Goal: Task Accomplishment & Management: Manage account settings

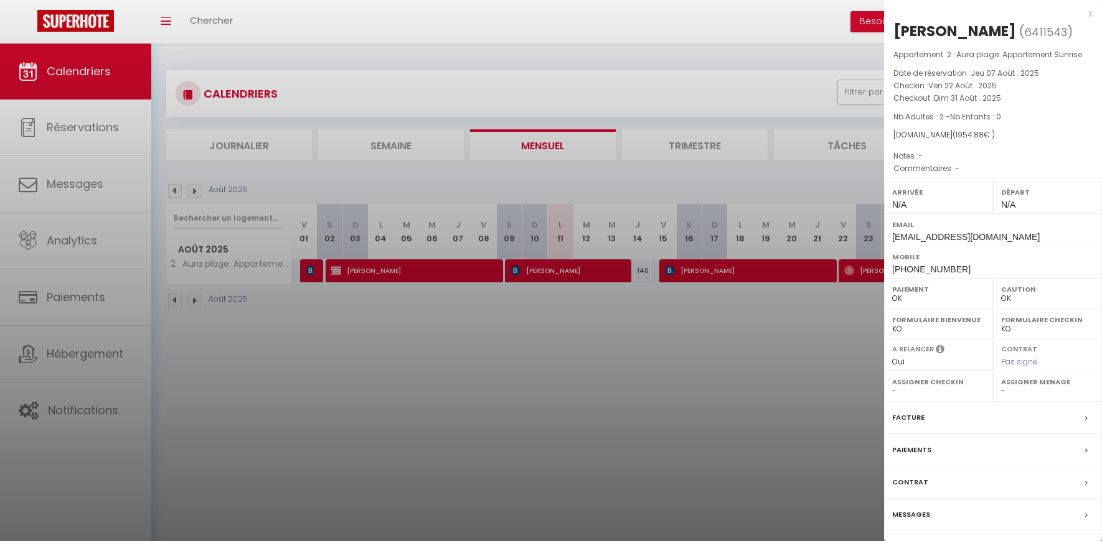
select select "0"
click at [74, 133] on div at bounding box center [551, 270] width 1102 height 541
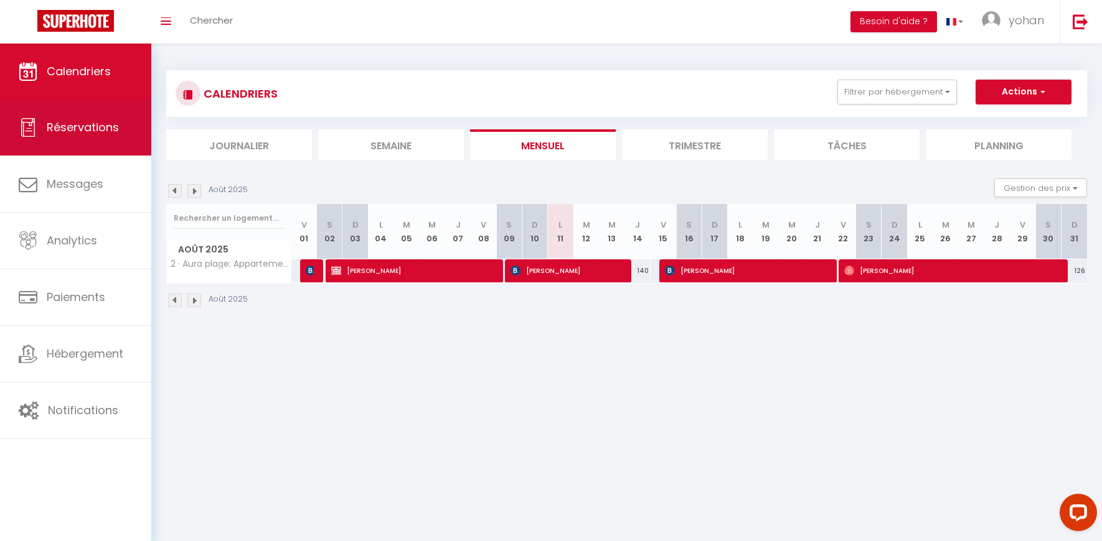
click at [73, 127] on span "Réservations" at bounding box center [83, 127] width 72 height 16
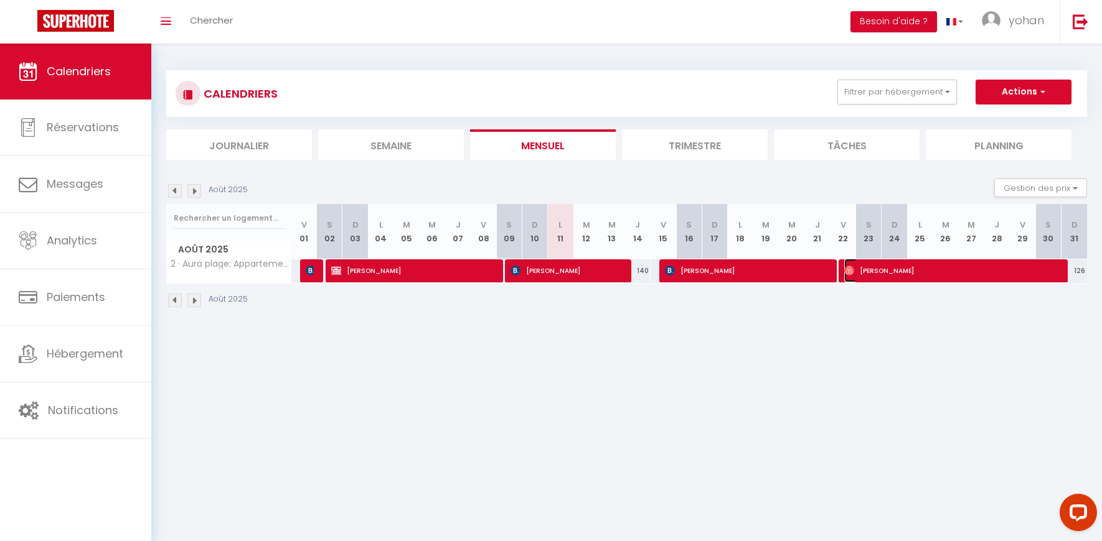
click at [966, 272] on span "[PERSON_NAME]" at bounding box center [950, 271] width 213 height 24
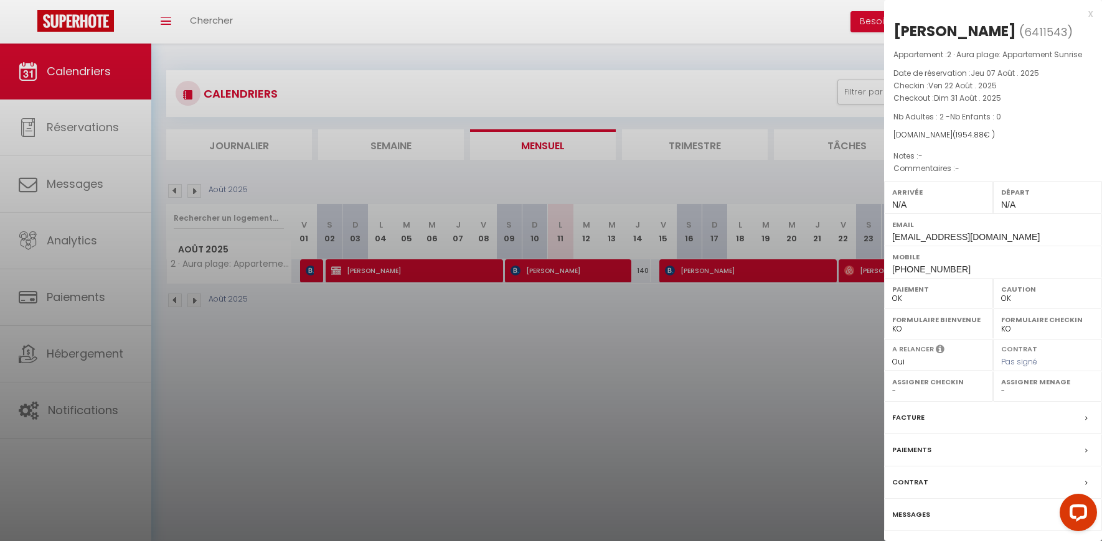
click at [917, 419] on label "Facture" at bounding box center [908, 417] width 32 height 13
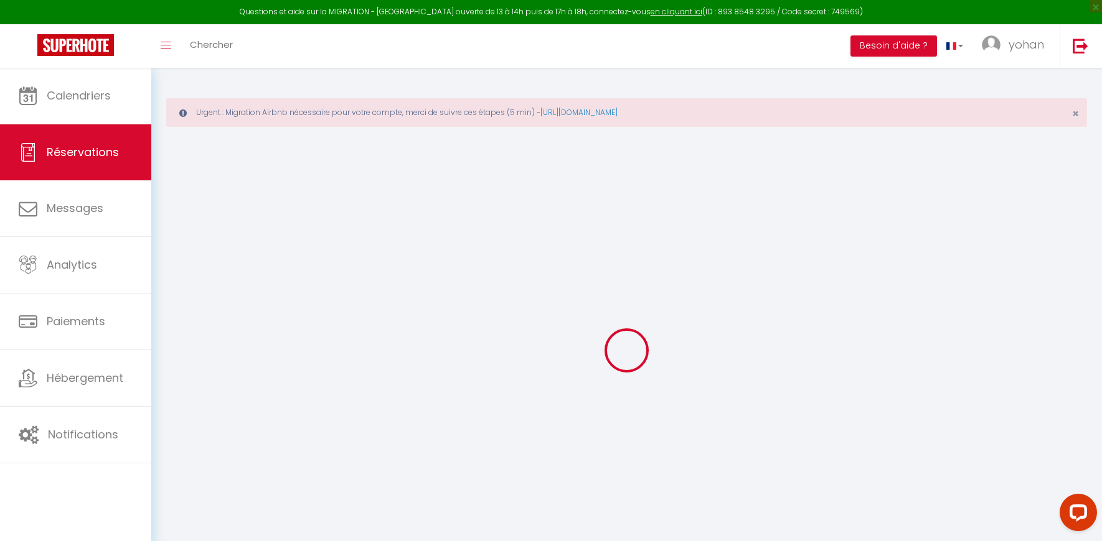
select select "cleaning"
select select "taxes"
select select
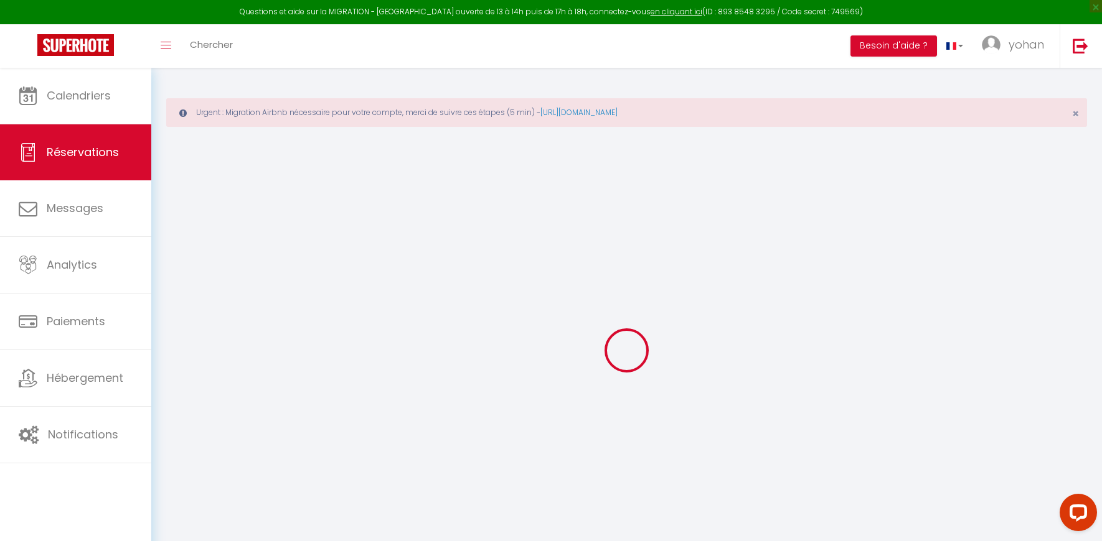
checkbox input "false"
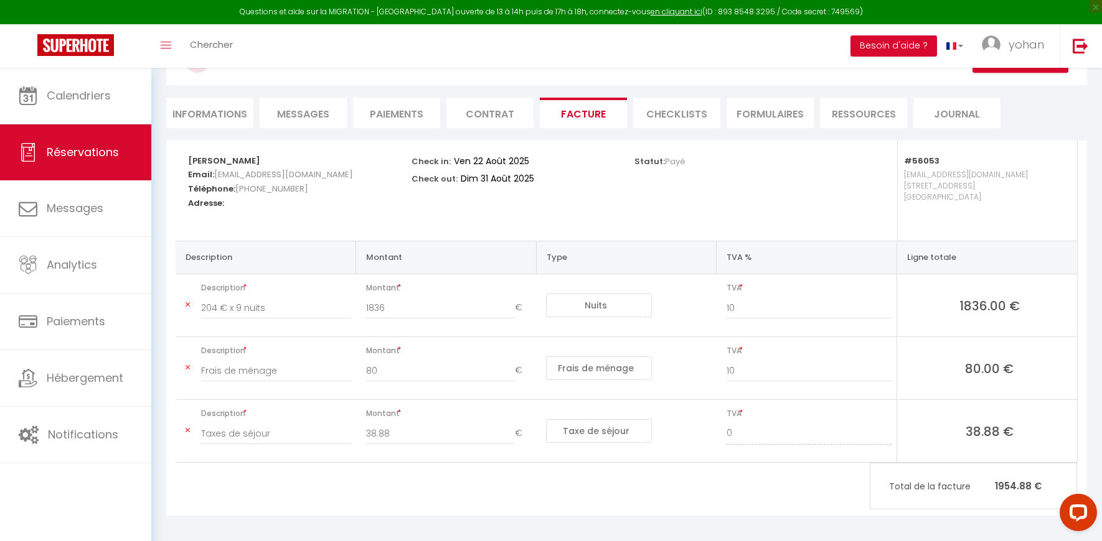
scroll to position [148, 0]
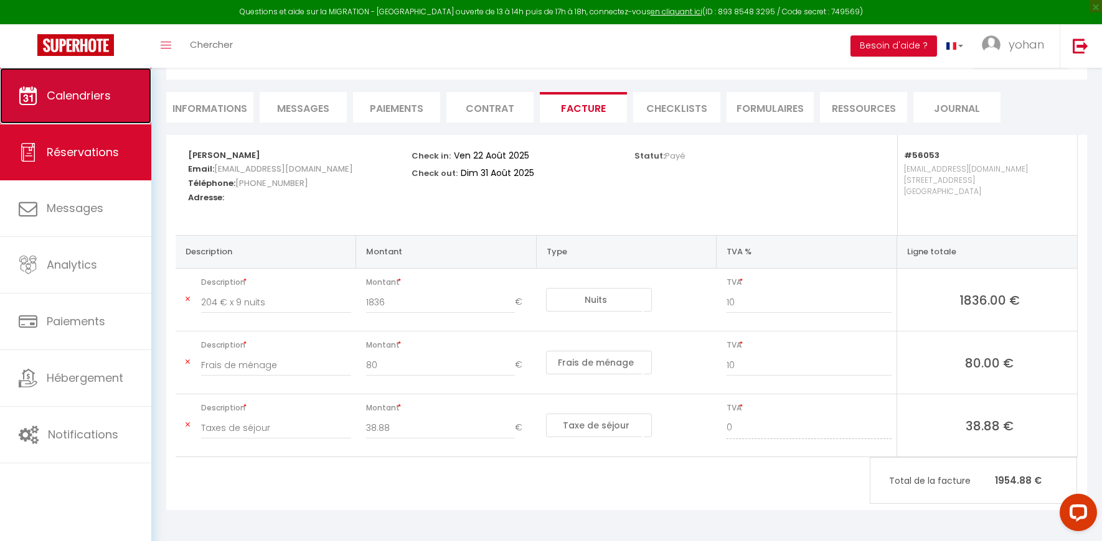
click at [42, 82] on link "Calendriers" at bounding box center [75, 96] width 151 height 56
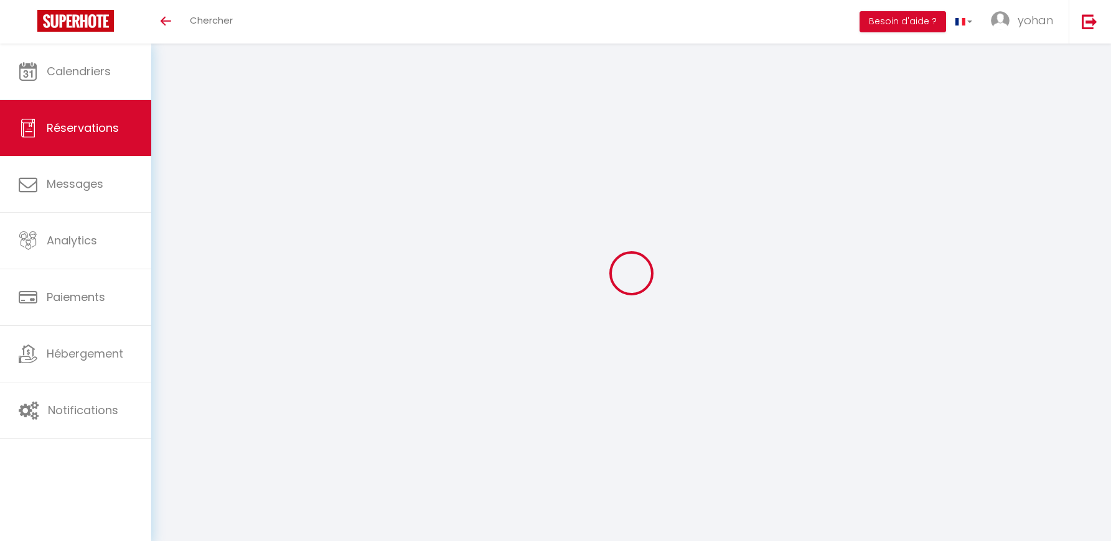
select select "cancelled"
select select
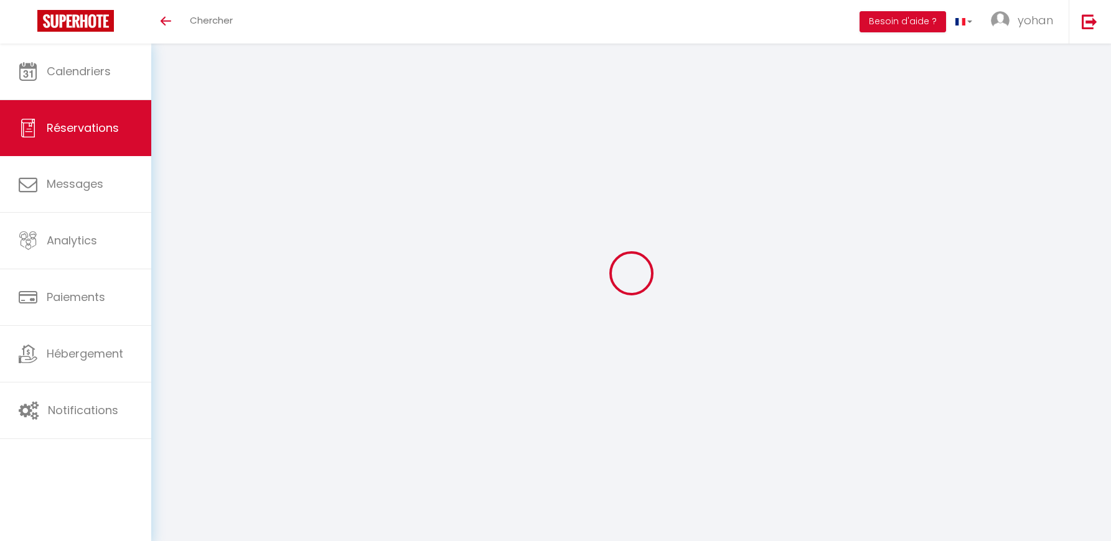
select select
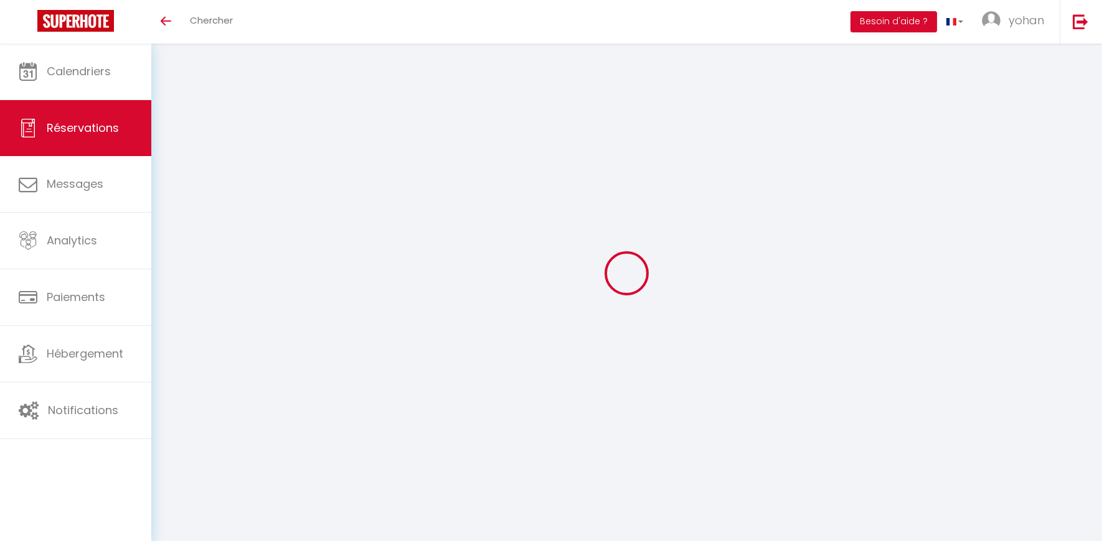
select select
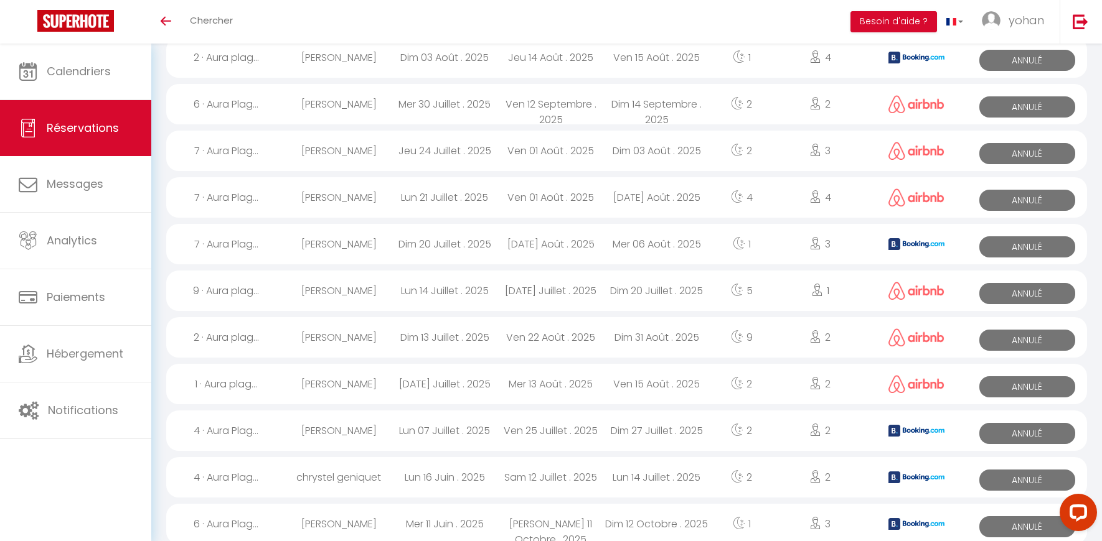
scroll to position [223, 0]
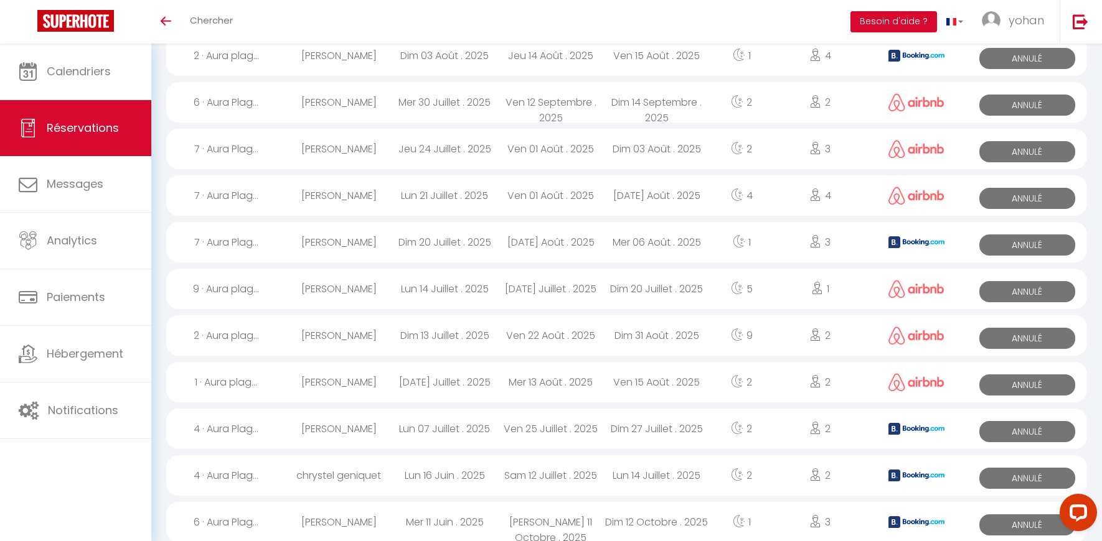
click at [421, 335] on div "Dim 13 Juillet . 2025" at bounding box center [444, 336] width 106 height 40
select select "KO"
select select "0"
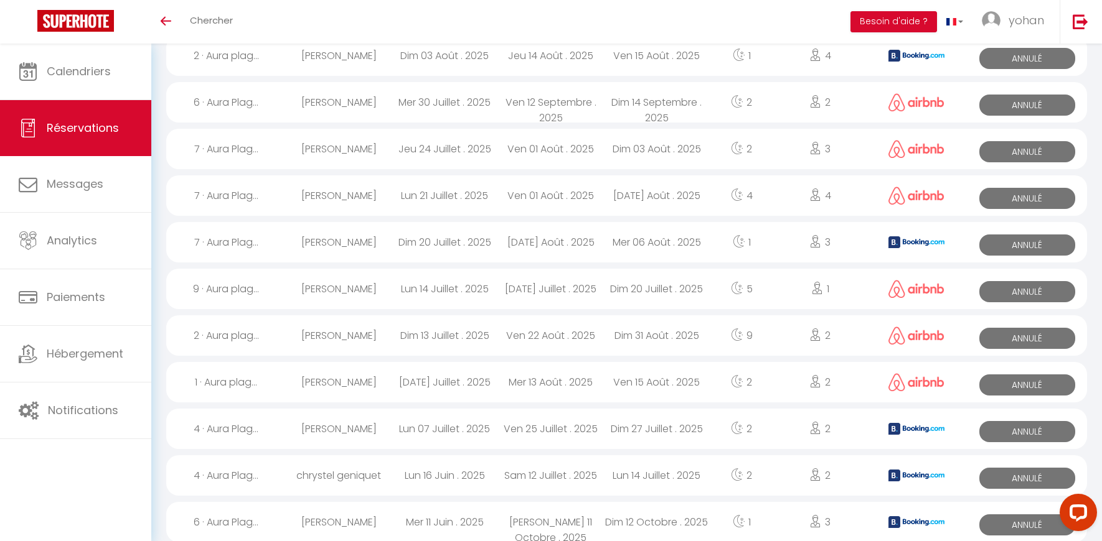
select select "1"
select select
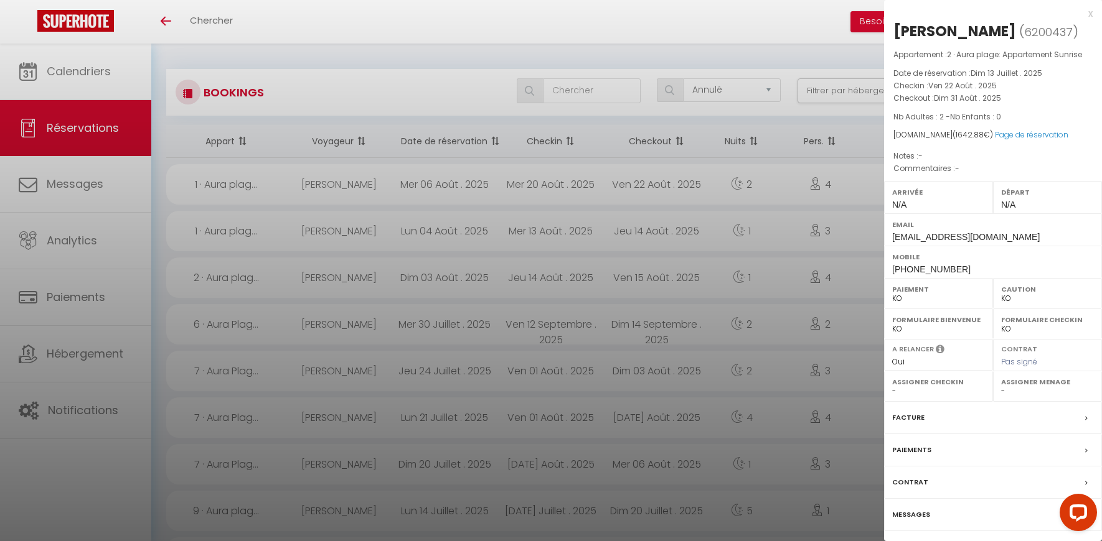
scroll to position [0, 0]
click at [905, 417] on label "Facture" at bounding box center [908, 417] width 32 height 13
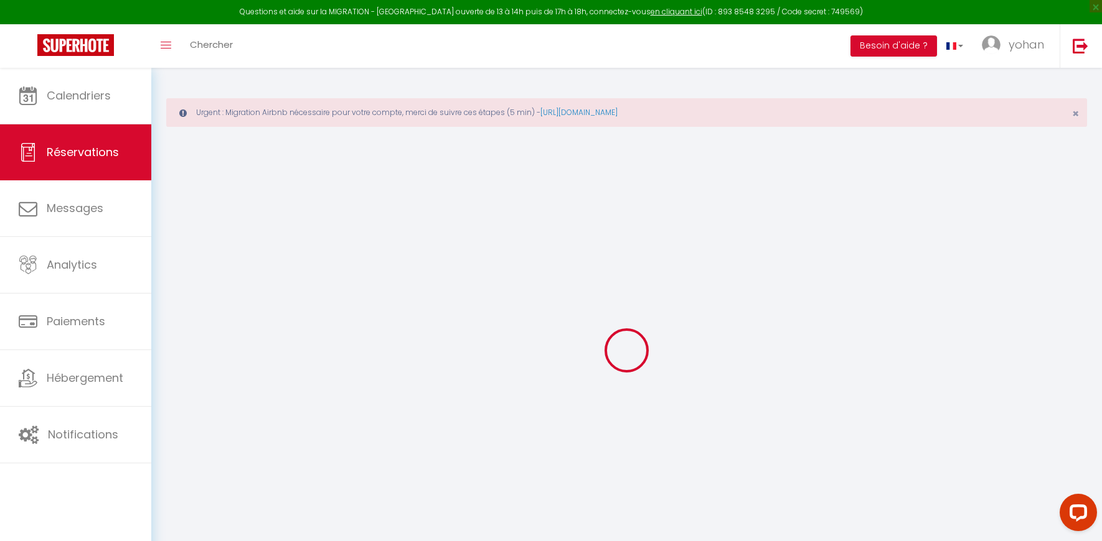
select select
checkbox input "false"
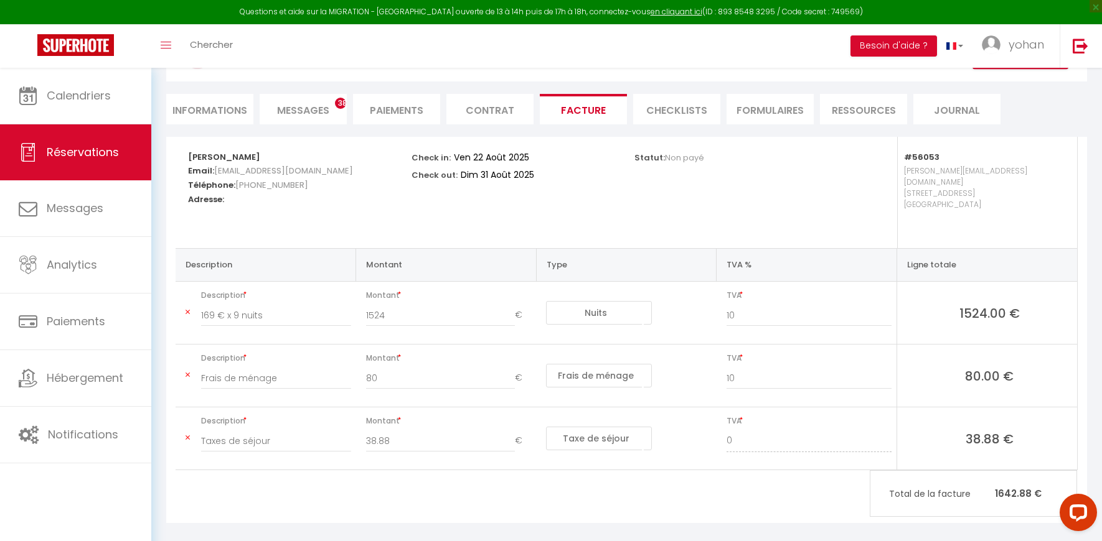
scroll to position [148, 0]
